Goal: Task Accomplishment & Management: Use online tool/utility

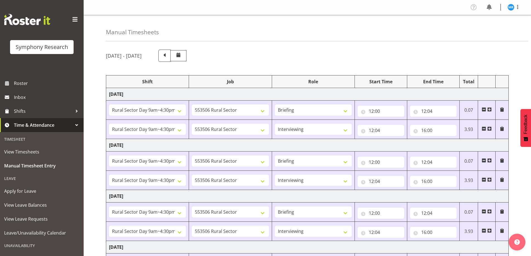
select select "81561"
select select "10587"
select select "81561"
select select "10587"
select select "47"
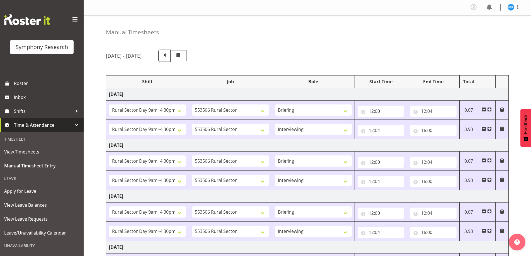
select select "81561"
select select "10587"
select select "81561"
select select "10587"
select select "47"
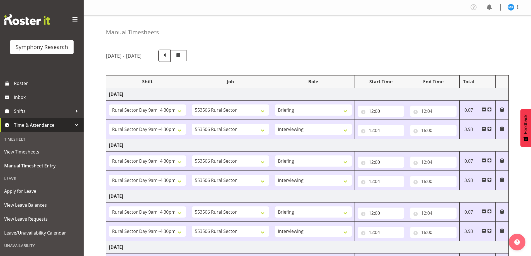
select select "81561"
select select "10587"
select select "81561"
select select "10587"
select select "47"
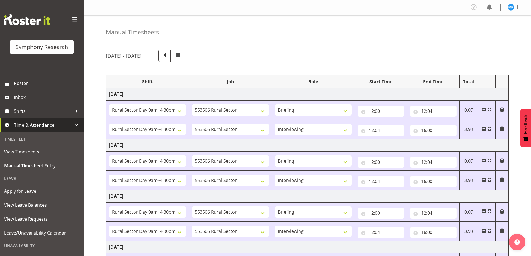
select select "81561"
select select "10587"
select select "47"
select select "81561"
select select "10587"
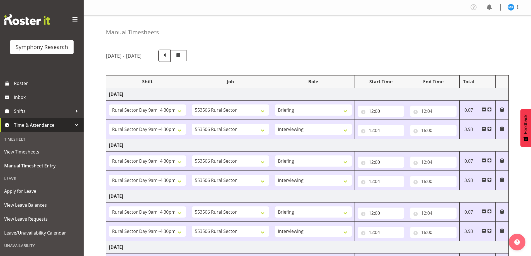
select select "47"
select select "81299"
select select "10587"
select select "81299"
select select "10587"
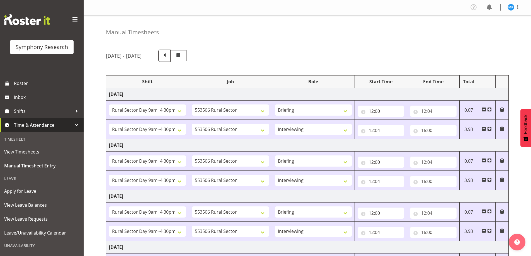
select select "47"
select select "81299"
select select "10587"
select select "47"
select select "81299"
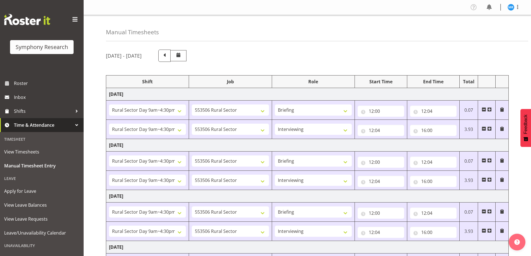
select select "10587"
select select "81299"
select select "10587"
select select "47"
select select "41319"
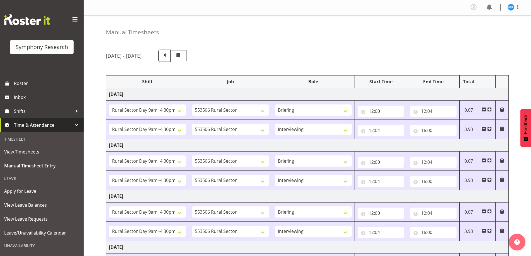
select select "10527"
select select "47"
select select "41319"
select select "10527"
select select "47"
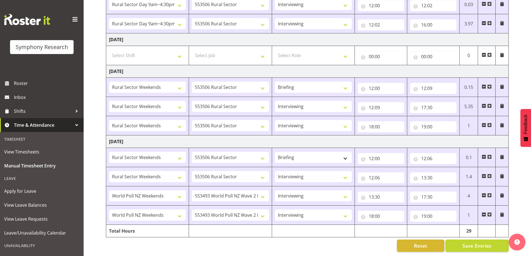
scroll to position [263, 0]
click at [514, 77] on div "[DATE] - [DATE] Shift Job Role Start Time End Time Total [DATE] !!Weekend Resid…" at bounding box center [318, 21] width 425 height 469
click at [476, 242] on span "Save Entries" at bounding box center [476, 245] width 29 height 7
click at [432, 192] on input "17:30" at bounding box center [433, 196] width 47 height 11
click at [465, 207] on select "00 01 02 03 04 05 06 07 08 09 10 11 12 13 14 15 16 17 18 19 20 21 22 23 24 25 2…" at bounding box center [462, 211] width 13 height 11
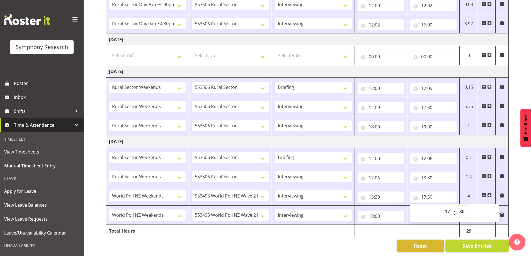
select select "45"
click at [456, 206] on select "00 01 02 03 04 05 06 07 08 09 10 11 12 13 14 15 16 17 18 19 20 21 22 23 24 25 2…" at bounding box center [462, 211] width 13 height 11
type input "17:45"
click at [519, 177] on div "[DATE] - [DATE] Shift Job Role Start Time End Time Total [DATE] !!Weekend Resid…" at bounding box center [318, 21] width 425 height 469
click at [379, 213] on input "18:00" at bounding box center [380, 216] width 47 height 11
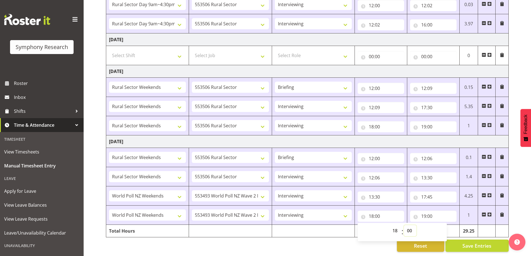
click at [411, 225] on select "00 01 02 03 04 05 06 07 08 09 10 11 12 13 14 15 16 17 18 19 20 21 22 23 24 25 2…" at bounding box center [410, 230] width 13 height 11
select select "15"
click at [404, 225] on select "00 01 02 03 04 05 06 07 08 09 10 11 12 13 14 15 16 17 18 19 20 21 22 23 24 25 2…" at bounding box center [410, 230] width 13 height 11
type input "18:15"
drag, startPoint x: 525, startPoint y: 176, endPoint x: 517, endPoint y: 179, distance: 8.1
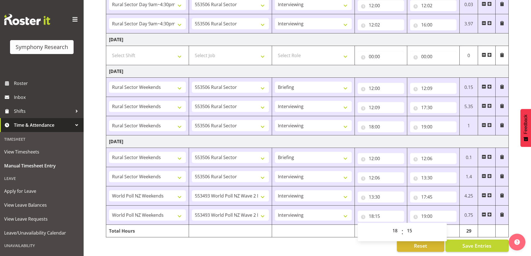
click at [524, 176] on div "[DATE] - [DATE] Shift Job Role Start Time End Time Total [DATE] !!Weekend Resid…" at bounding box center [318, 21] width 425 height 469
click at [477, 242] on span "Save Entries" at bounding box center [476, 245] width 29 height 7
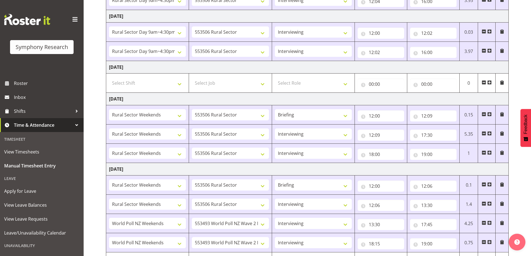
scroll to position [237, 0]
